Goal: Task Accomplishment & Management: Manage account settings

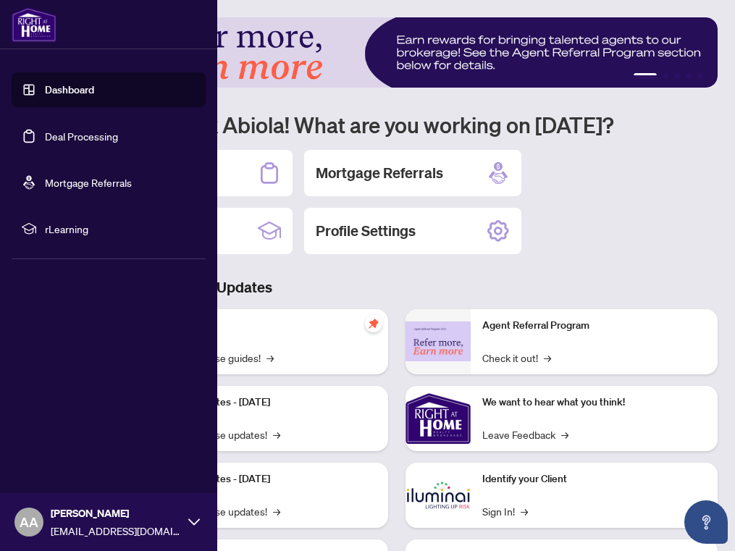
click at [45, 136] on link "Deal Processing" at bounding box center [81, 136] width 73 height 13
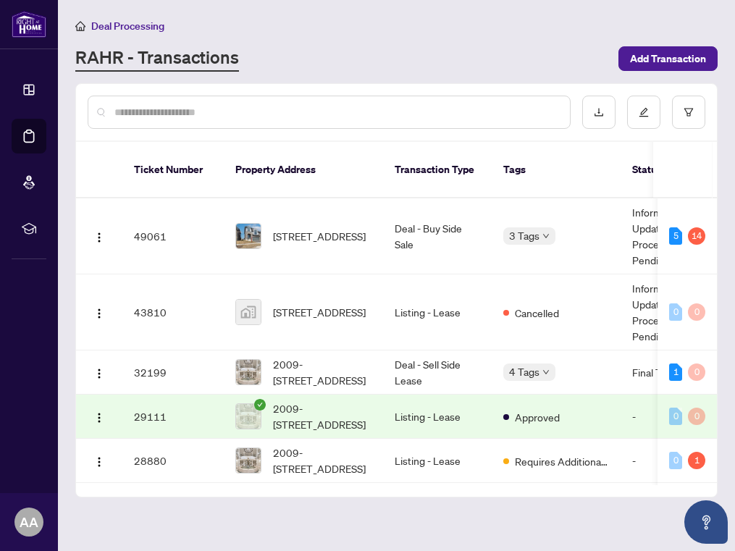
click at [352, 104] on input "text" at bounding box center [336, 112] width 444 height 16
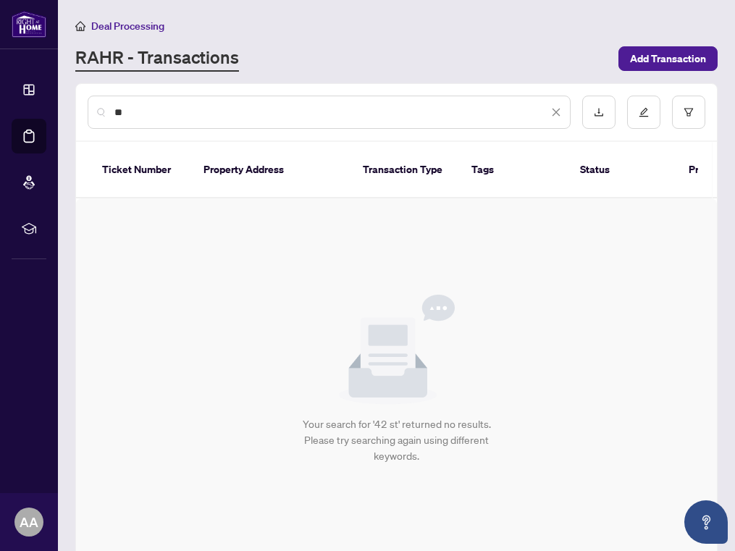
type input "*"
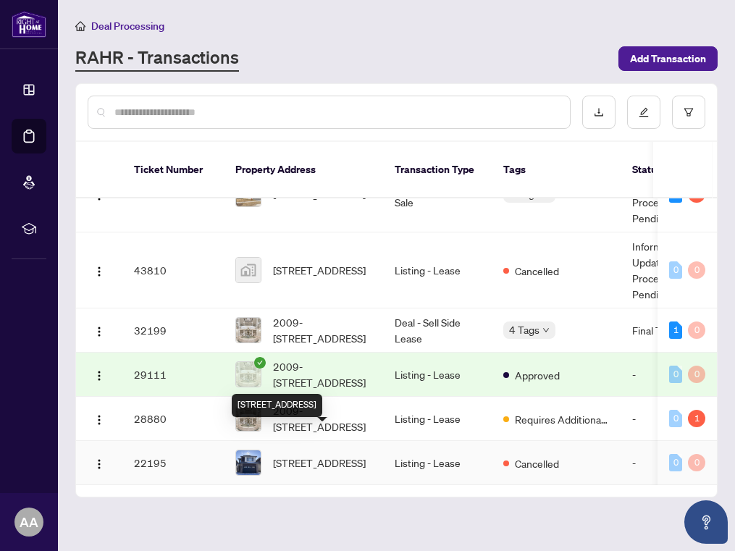
click at [310, 455] on span "[STREET_ADDRESS]" at bounding box center [319, 463] width 93 height 16
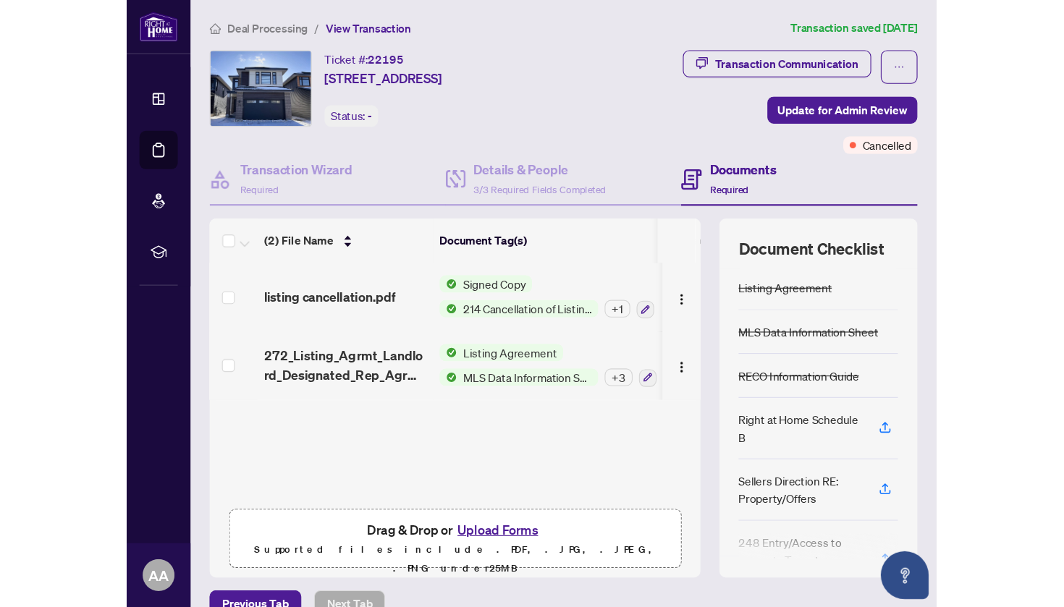
scroll to position [1, 0]
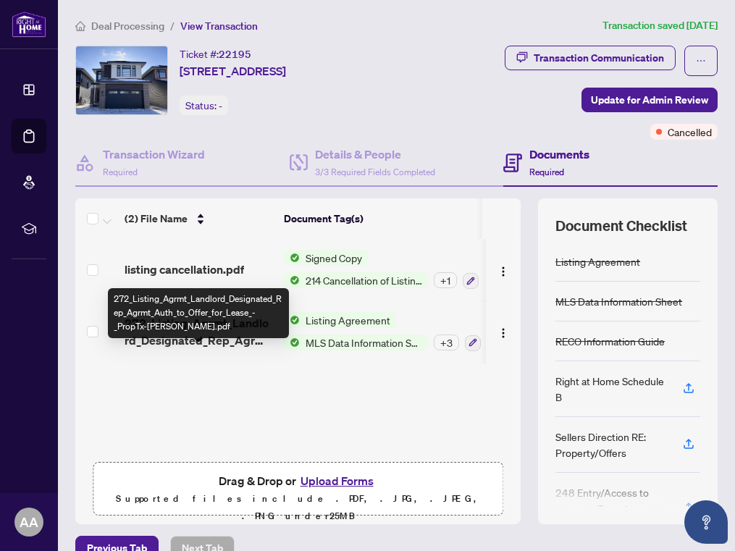
click at [253, 349] on span "272_Listing_Agrmt_Landlord_Designated_Rep_Agrmt_Auth_to_Offer_for_Lease_-_PropT…" at bounding box center [198, 331] width 148 height 35
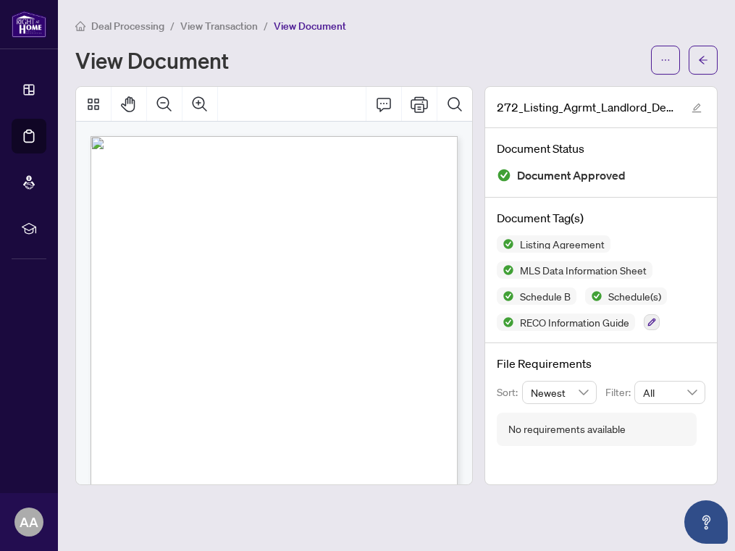
click at [627, 7] on main "Deal Processing / View Transaction / View Document View Document 272_Listing_Ag…" at bounding box center [396, 275] width 677 height 551
click at [491, 26] on div "Deal Processing / View Transaction / View Document" at bounding box center [396, 25] width 642 height 17
drag, startPoint x: 496, startPoint y: 120, endPoint x: 399, endPoint y: 61, distance: 114.3
click at [398, 61] on div "View Document" at bounding box center [358, 59] width 567 height 23
click at [478, 28] on div "Deal Processing / View Transaction / View Document" at bounding box center [396, 25] width 642 height 17
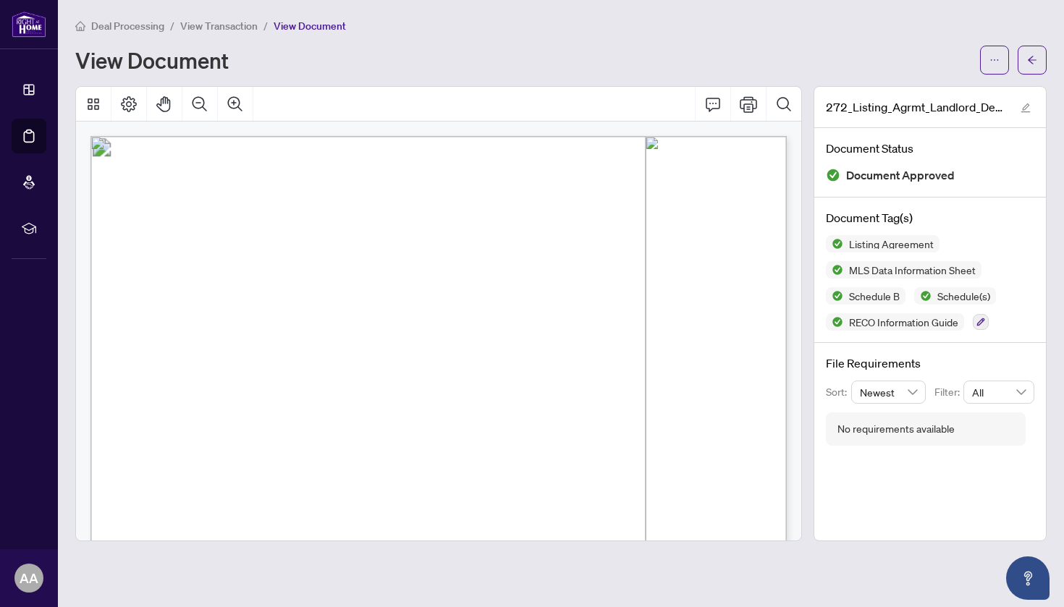
click at [618, 41] on div "Deal Processing / View Transaction / View Document View Document" at bounding box center [560, 45] width 971 height 57
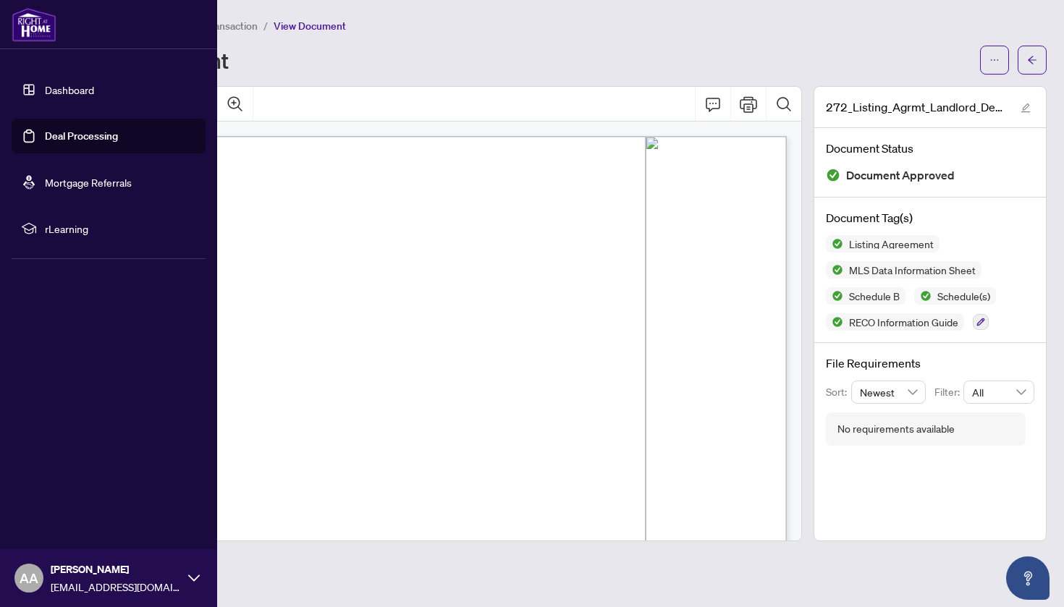
click at [30, 88] on li "Dashboard" at bounding box center [109, 89] width 194 height 35
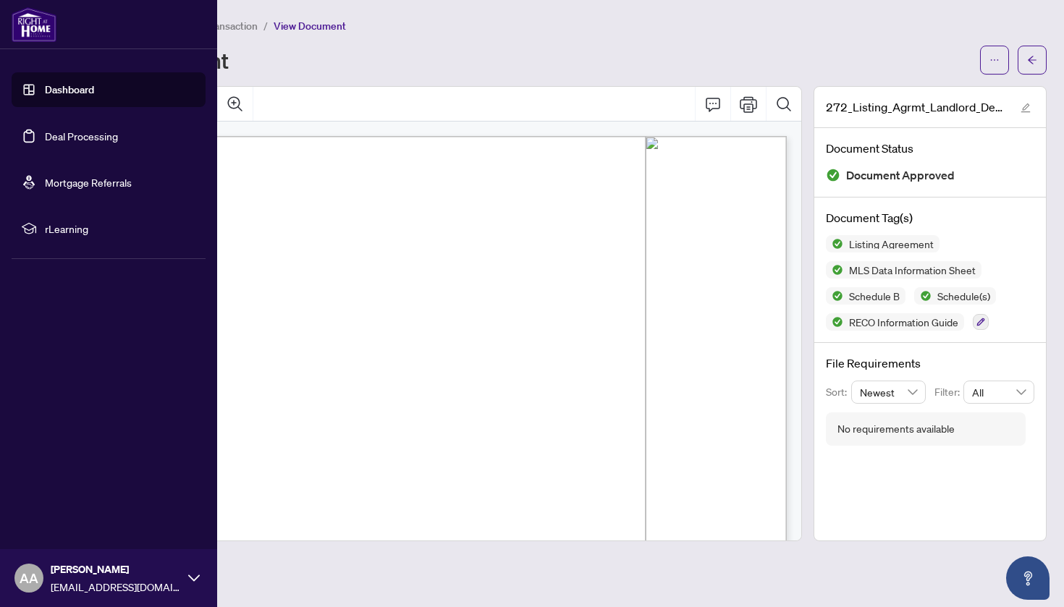
click at [193, 550] on icon at bounding box center [194, 578] width 12 height 12
click at [62, 492] on span "Logout" at bounding box center [58, 492] width 33 height 23
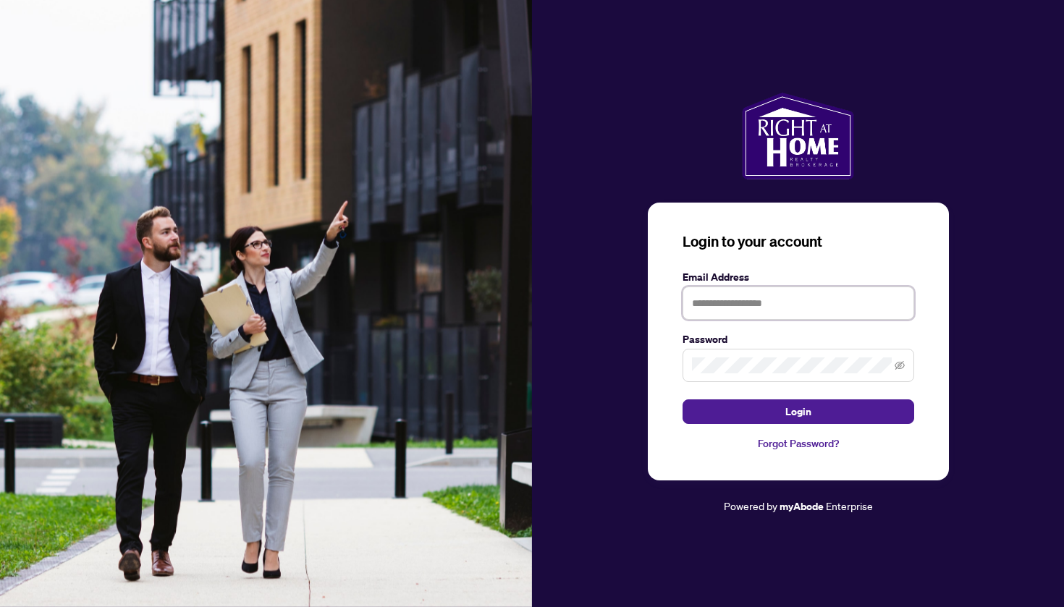
type input "**********"
click at [734, 367] on icon "eye-invisible" at bounding box center [900, 365] width 10 height 9
click at [734, 413] on button "Login" at bounding box center [798, 412] width 232 height 25
